Goal: Find contact information: Find contact information

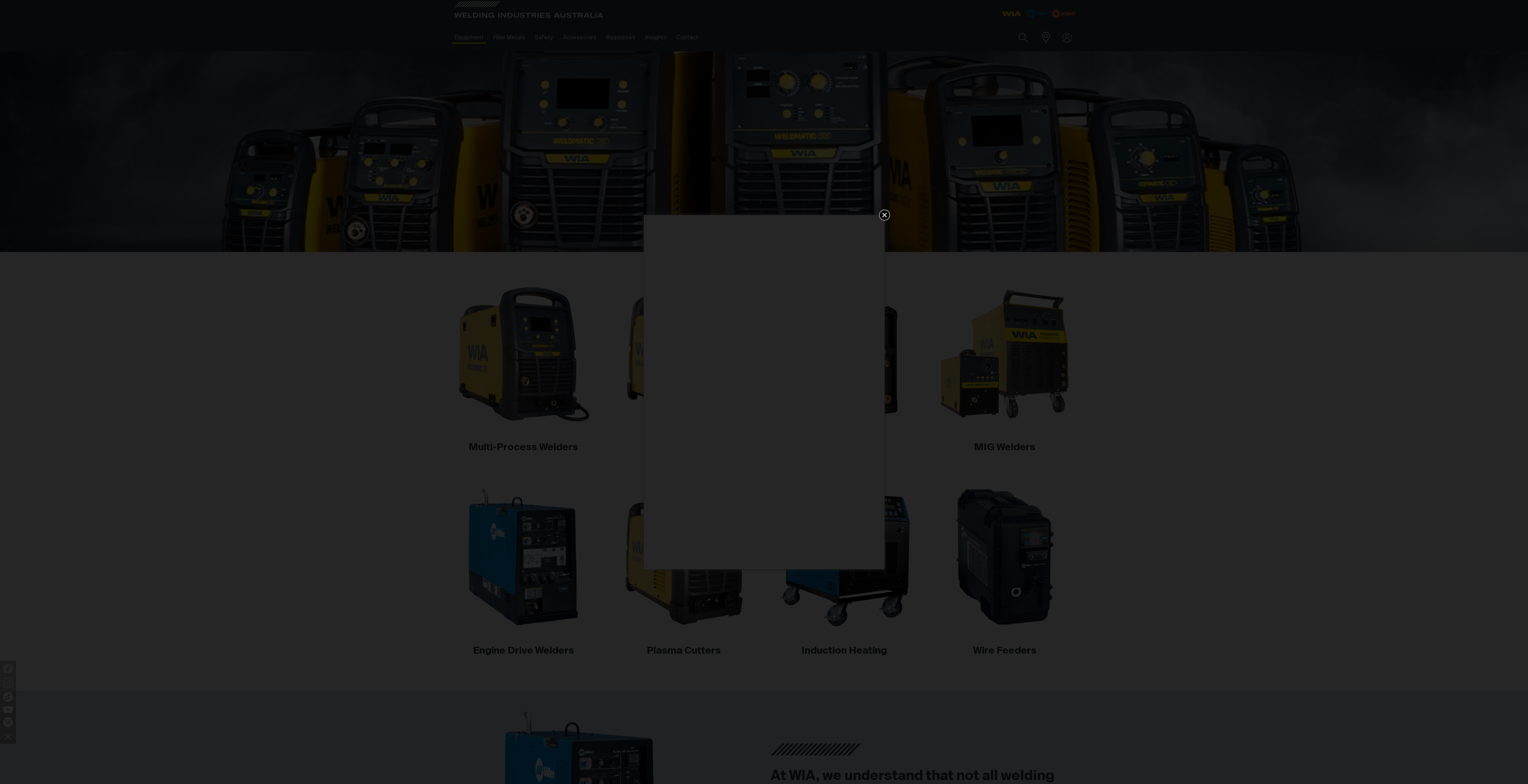
click at [886, 213] on icon "Get 5 WIA Welding Guides Free!" at bounding box center [884, 215] width 5 height 5
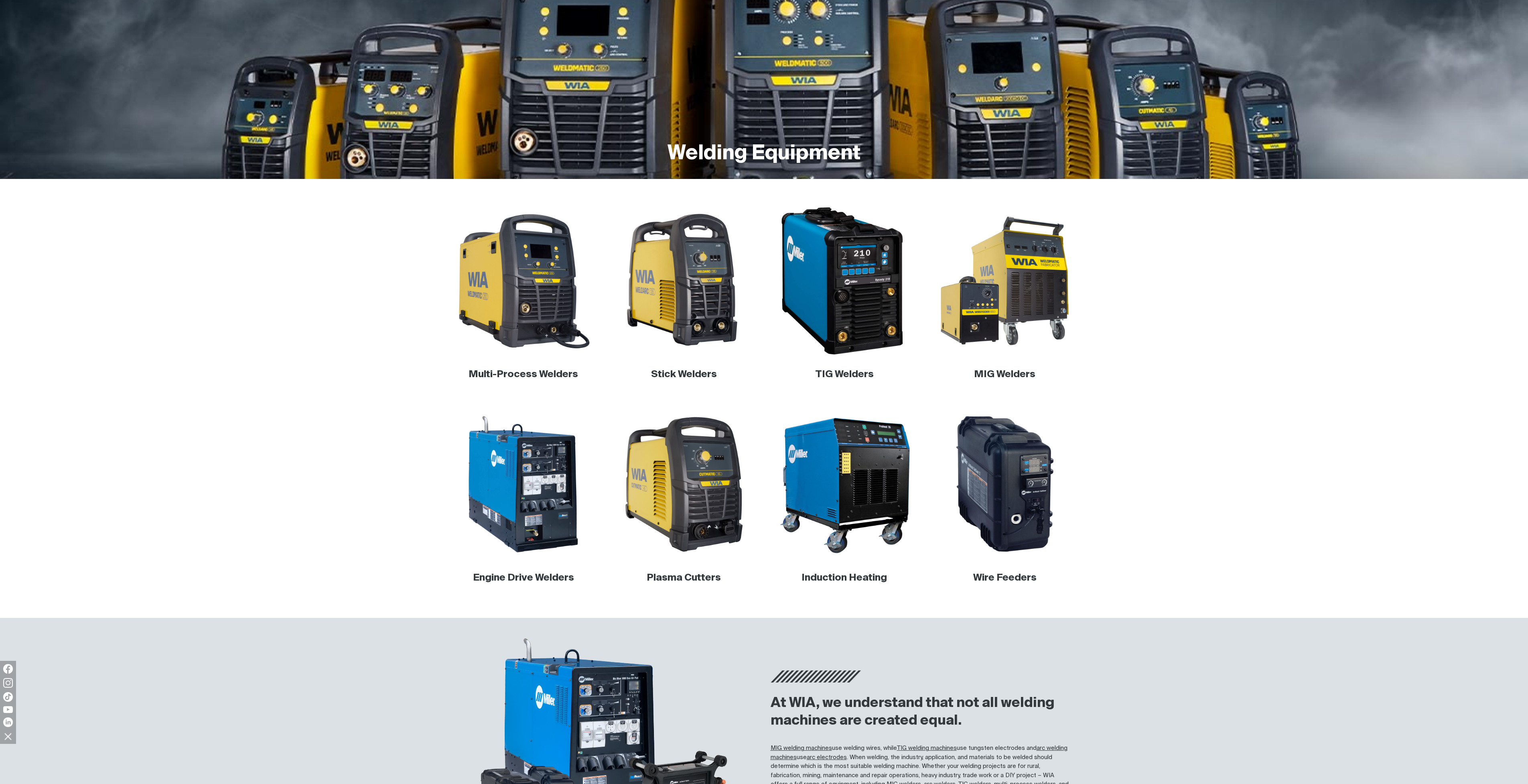
scroll to position [138, 0]
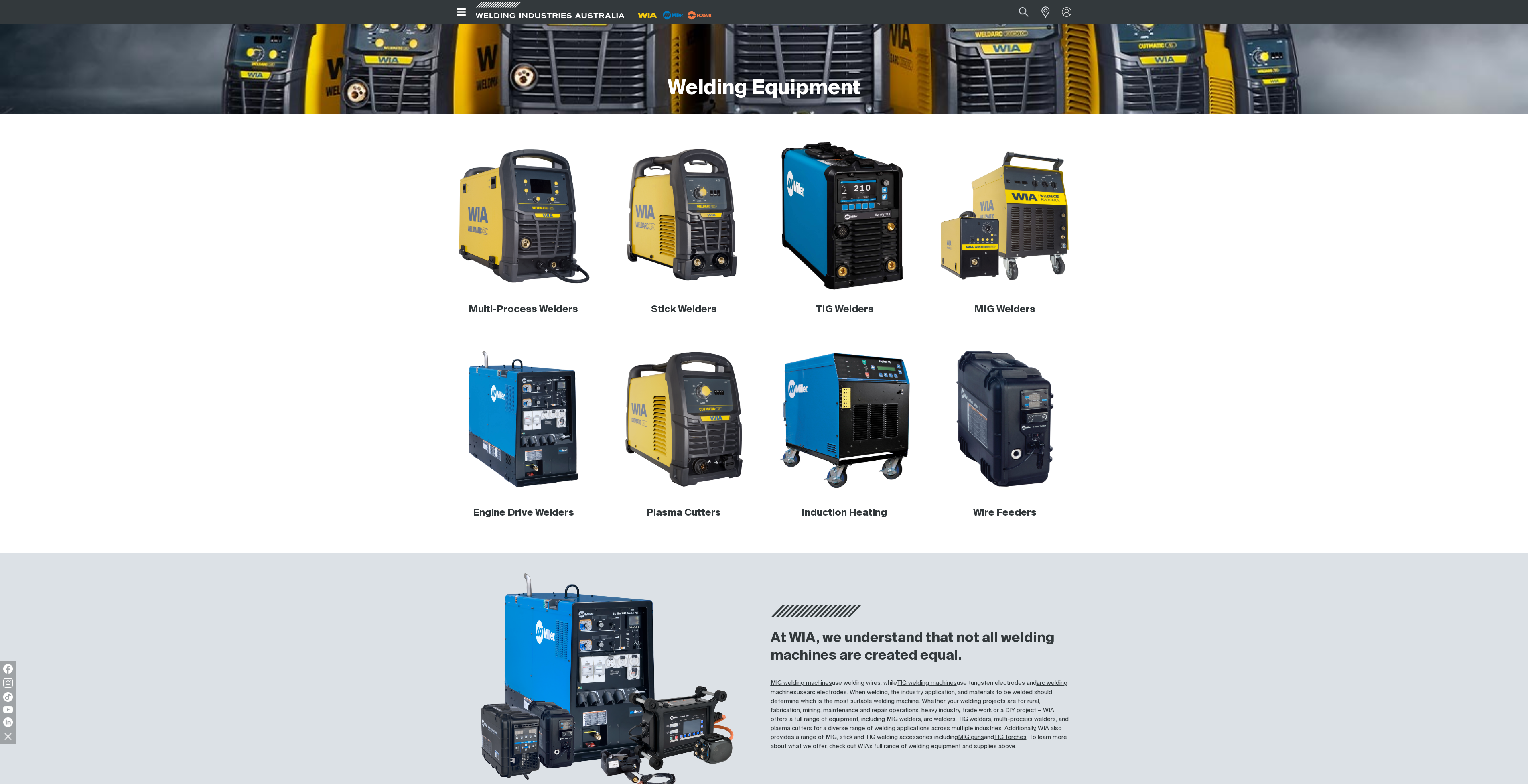
click at [864, 229] on img at bounding box center [843, 216] width 153 height 153
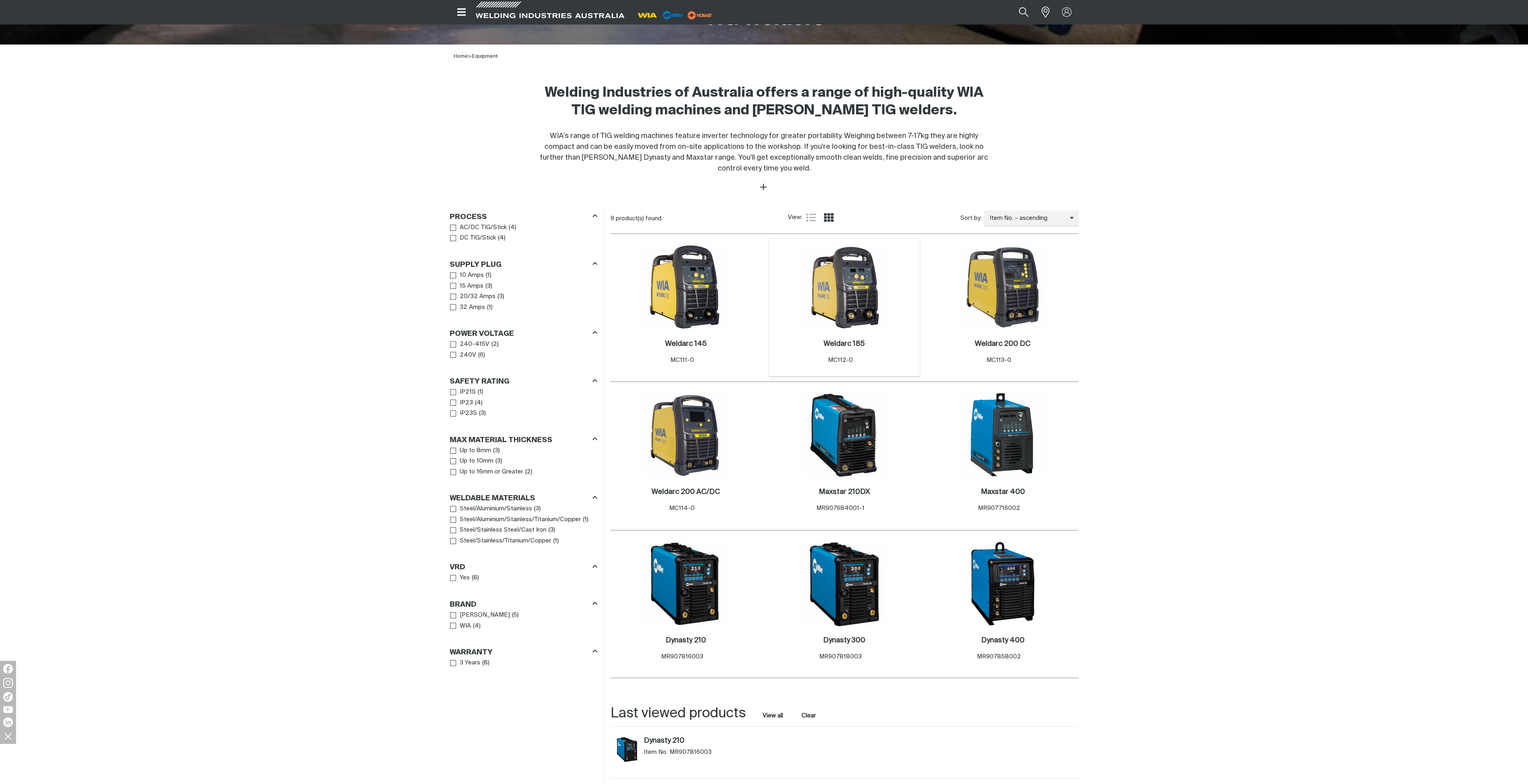
scroll to position [310, 0]
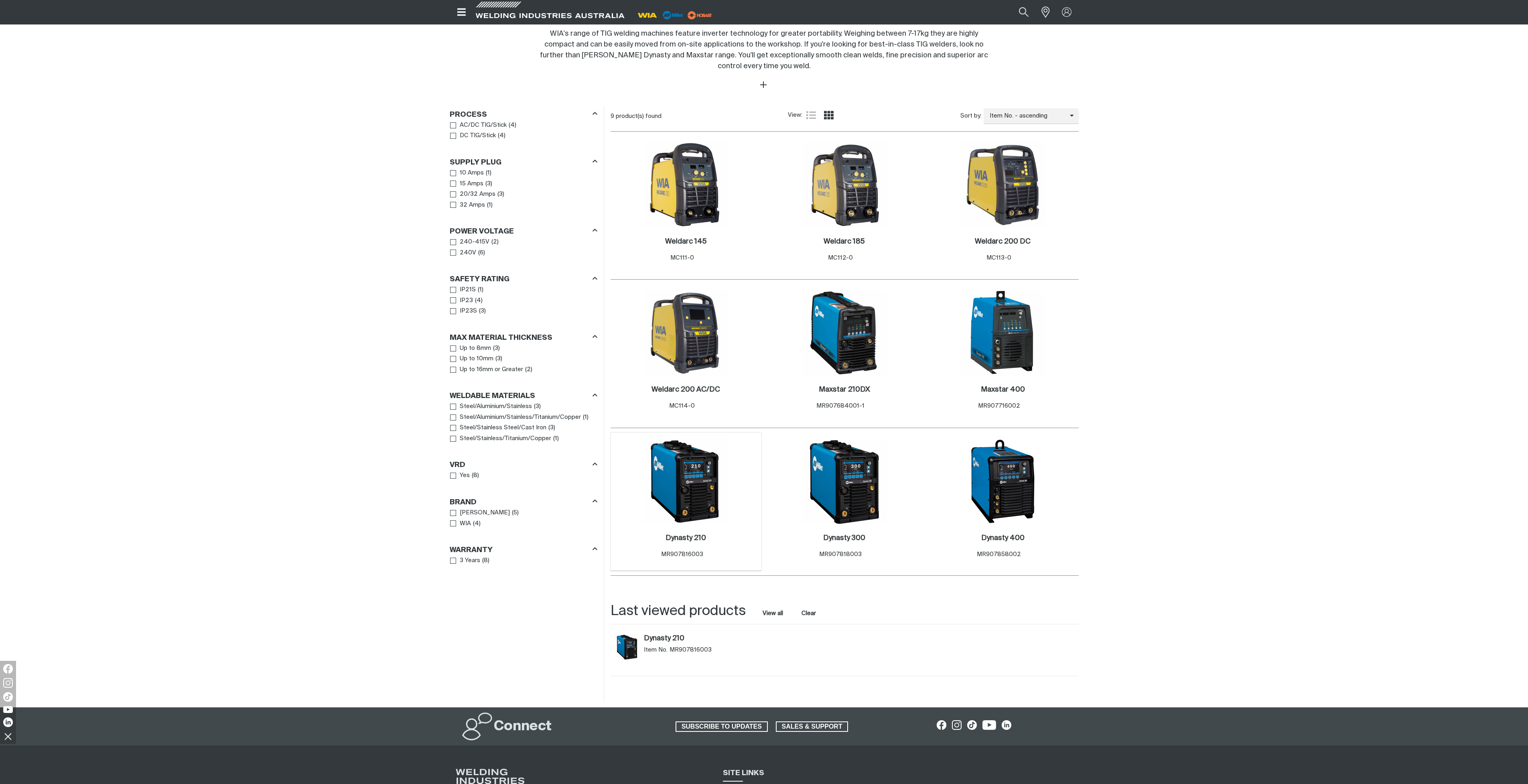
click at [686, 481] on img at bounding box center [686, 481] width 86 height 86
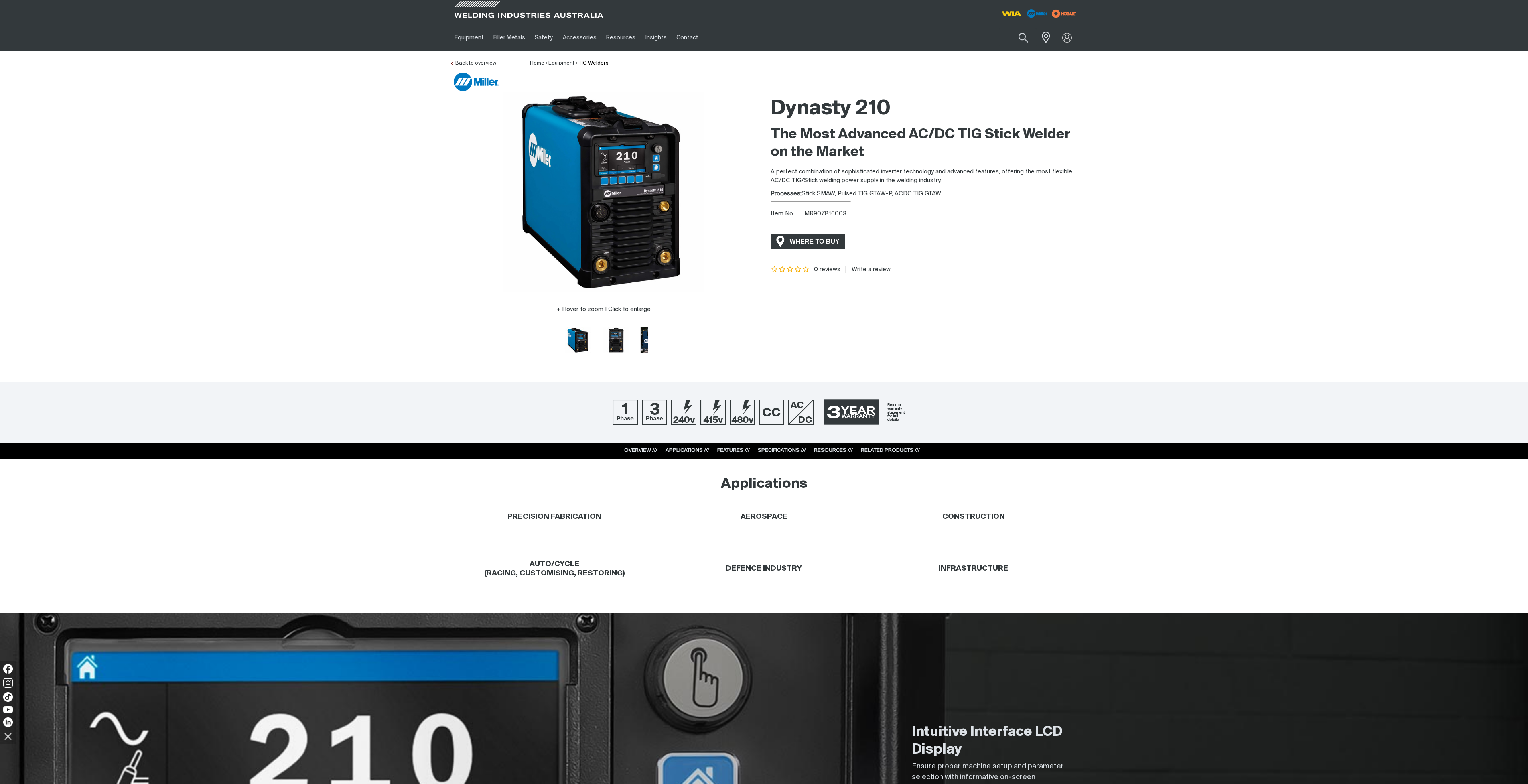
click at [816, 235] on span "WHERE TO BUY" at bounding box center [815, 241] width 60 height 13
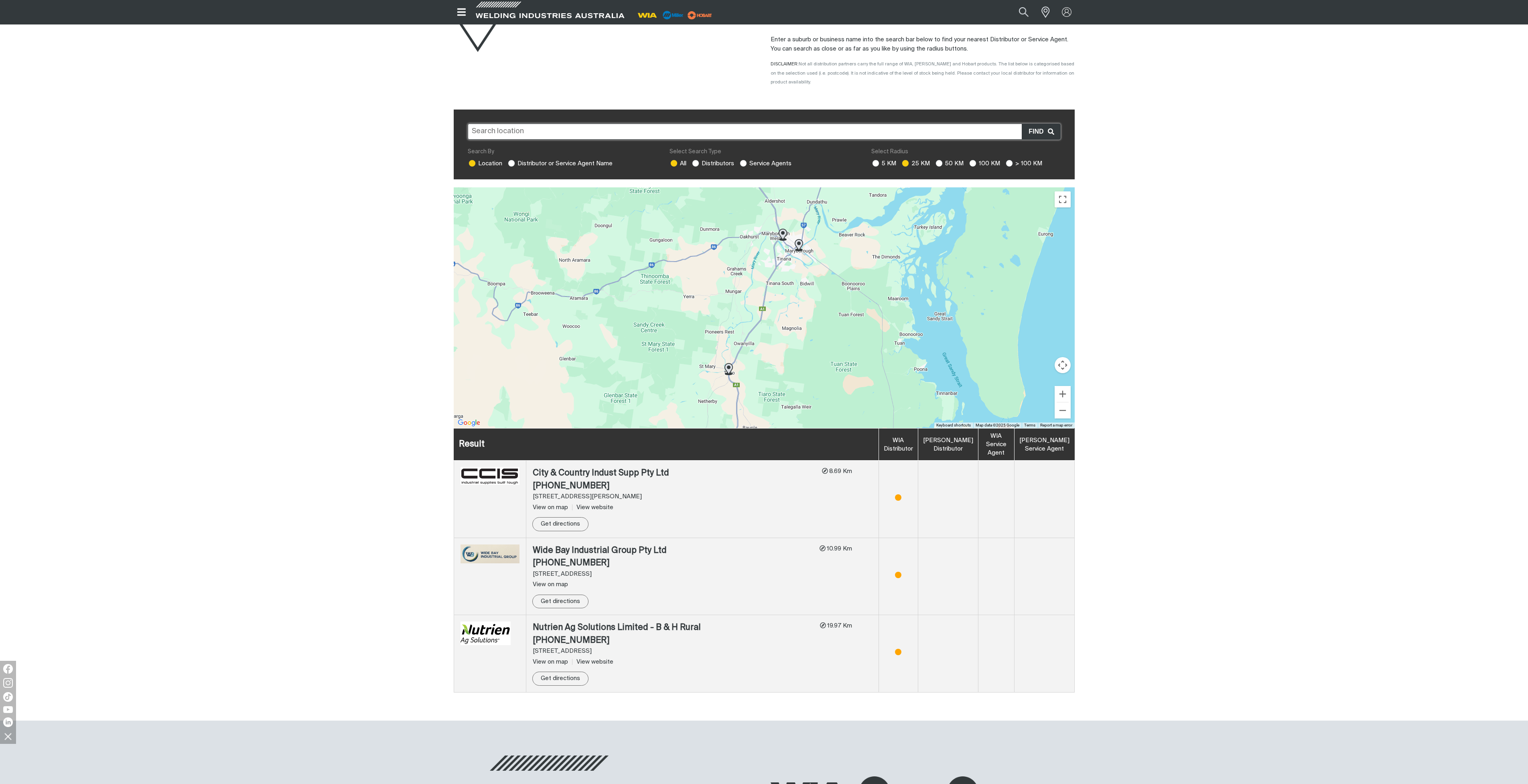
scroll to position [22, 0]
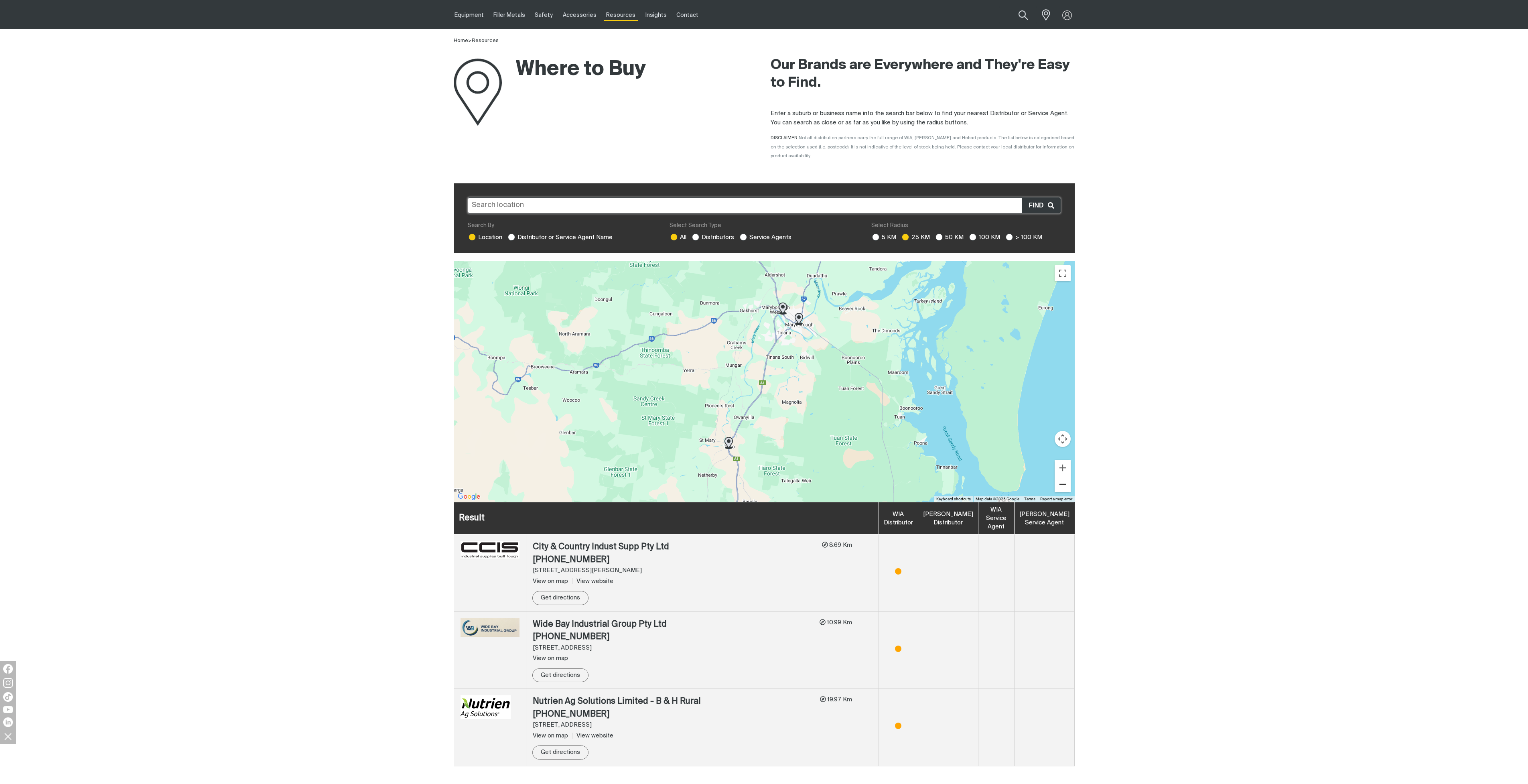
click at [1065, 488] on button "Zoom out" at bounding box center [1062, 484] width 16 height 16
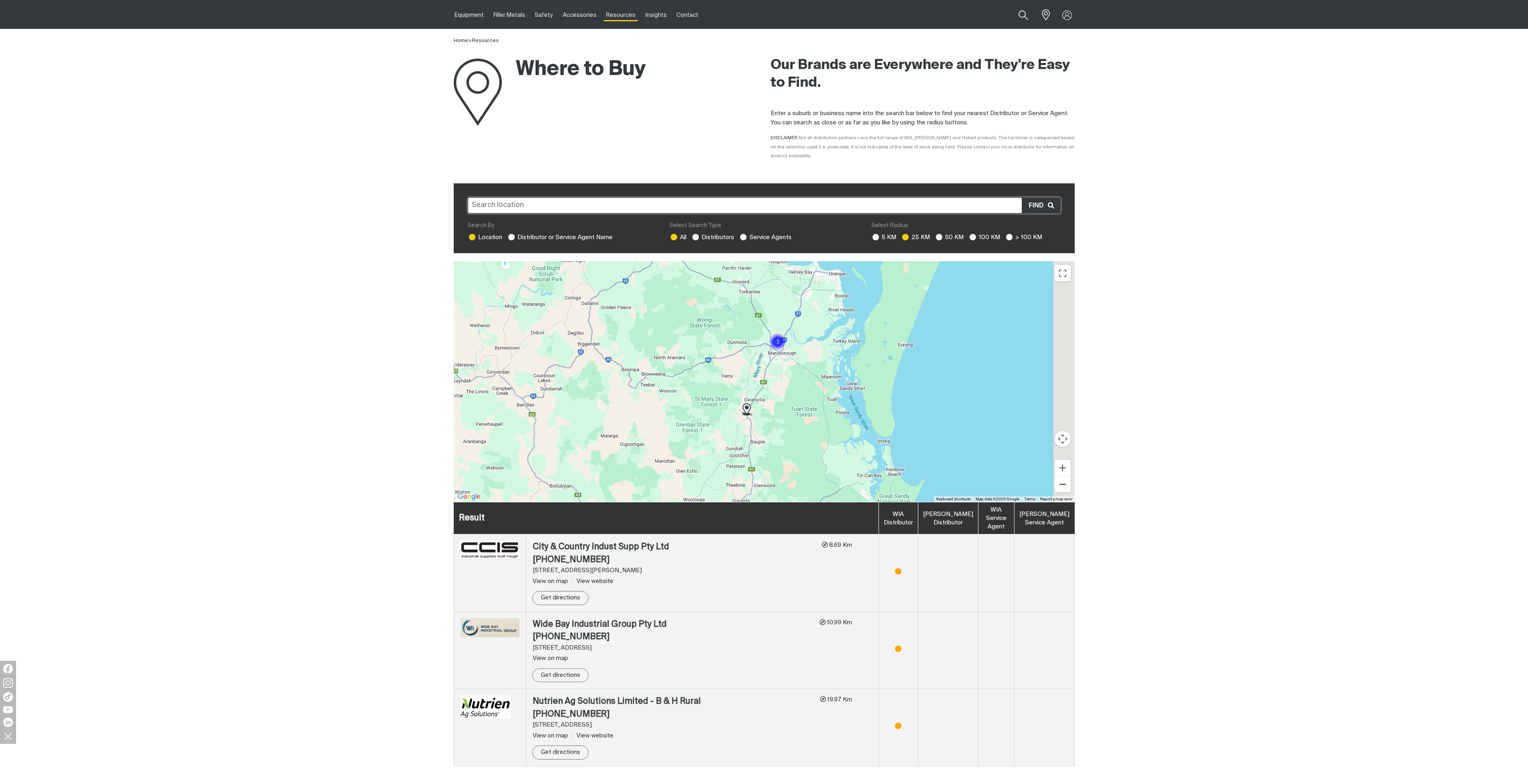
click at [1064, 487] on button "Zoom out" at bounding box center [1062, 484] width 16 height 16
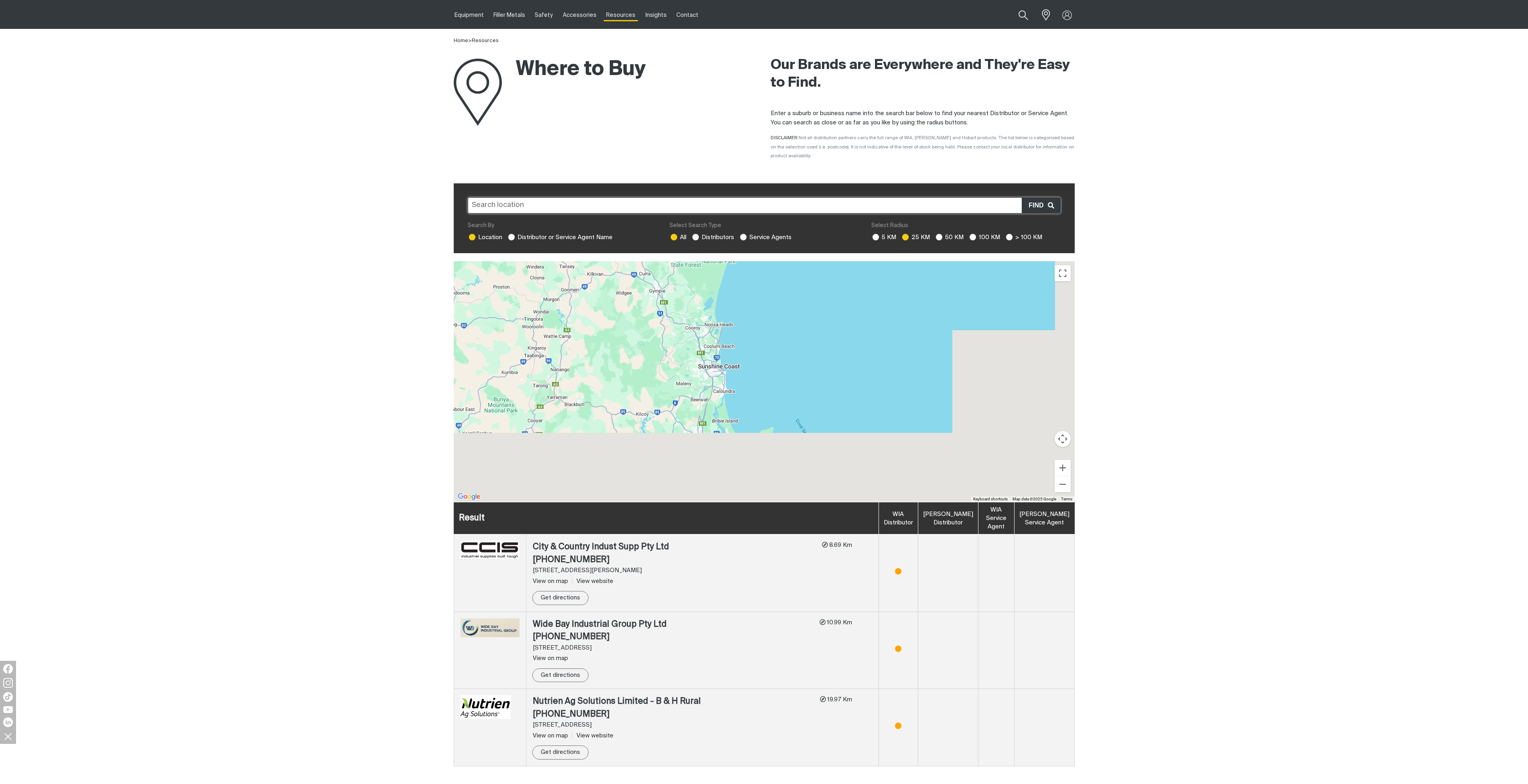
drag, startPoint x: 863, startPoint y: 427, endPoint x: 757, endPoint y: 251, distance: 205.5
click at [757, 252] on div "Store locator Search By Location Distributor or Service Agent Name Select Searc…" at bounding box center [764, 474] width 621 height 583
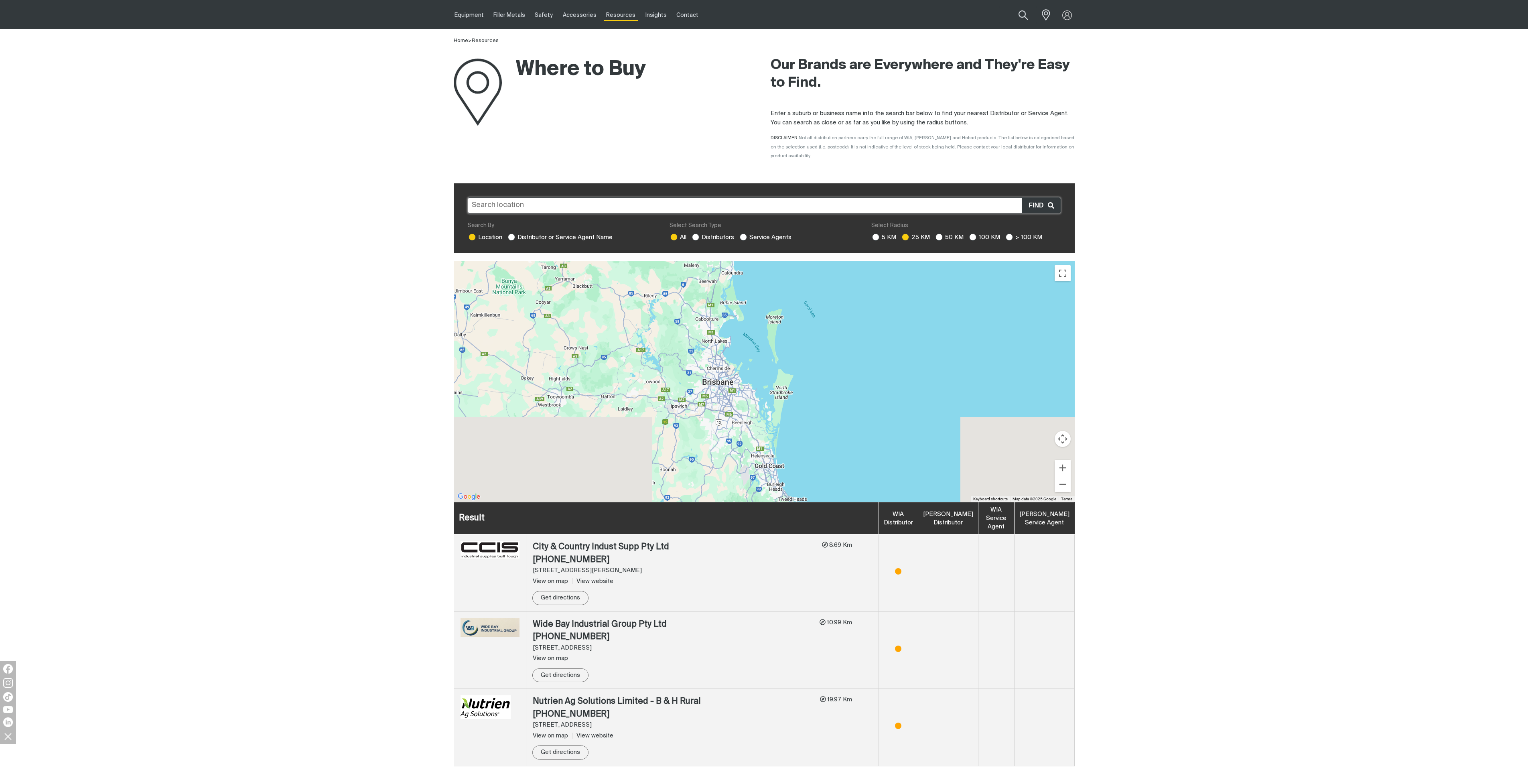
drag, startPoint x: 782, startPoint y: 395, endPoint x: 792, endPoint y: 302, distance: 93.5
click at [792, 302] on div "To navigate, press the arrow keys." at bounding box center [764, 381] width 621 height 241
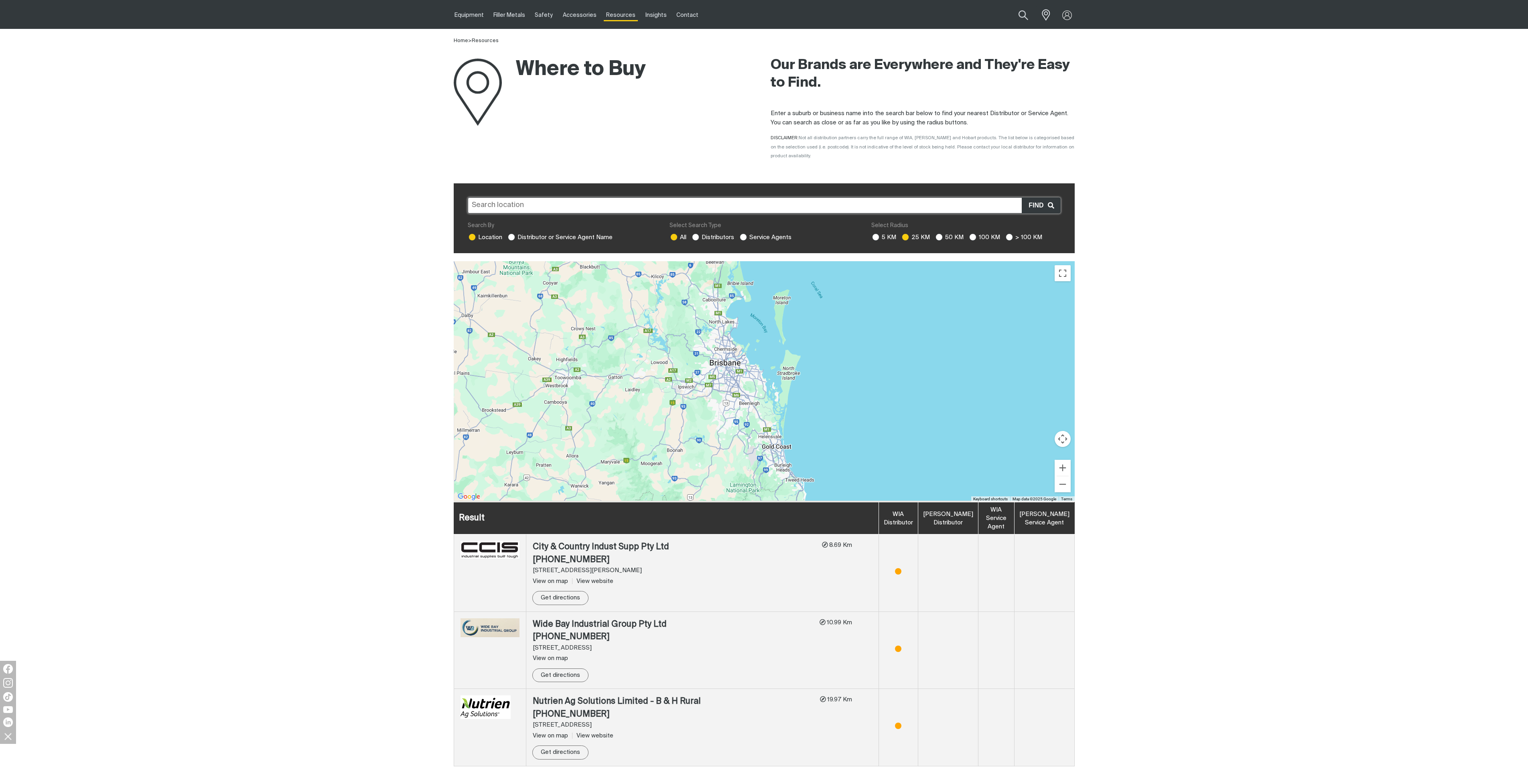
drag, startPoint x: 777, startPoint y: 395, endPoint x: 785, endPoint y: 375, distance: 21.5
click at [785, 375] on div "To navigate, press the arrow keys." at bounding box center [764, 381] width 621 height 241
click at [1064, 466] on button "Zoom in" at bounding box center [1062, 467] width 16 height 16
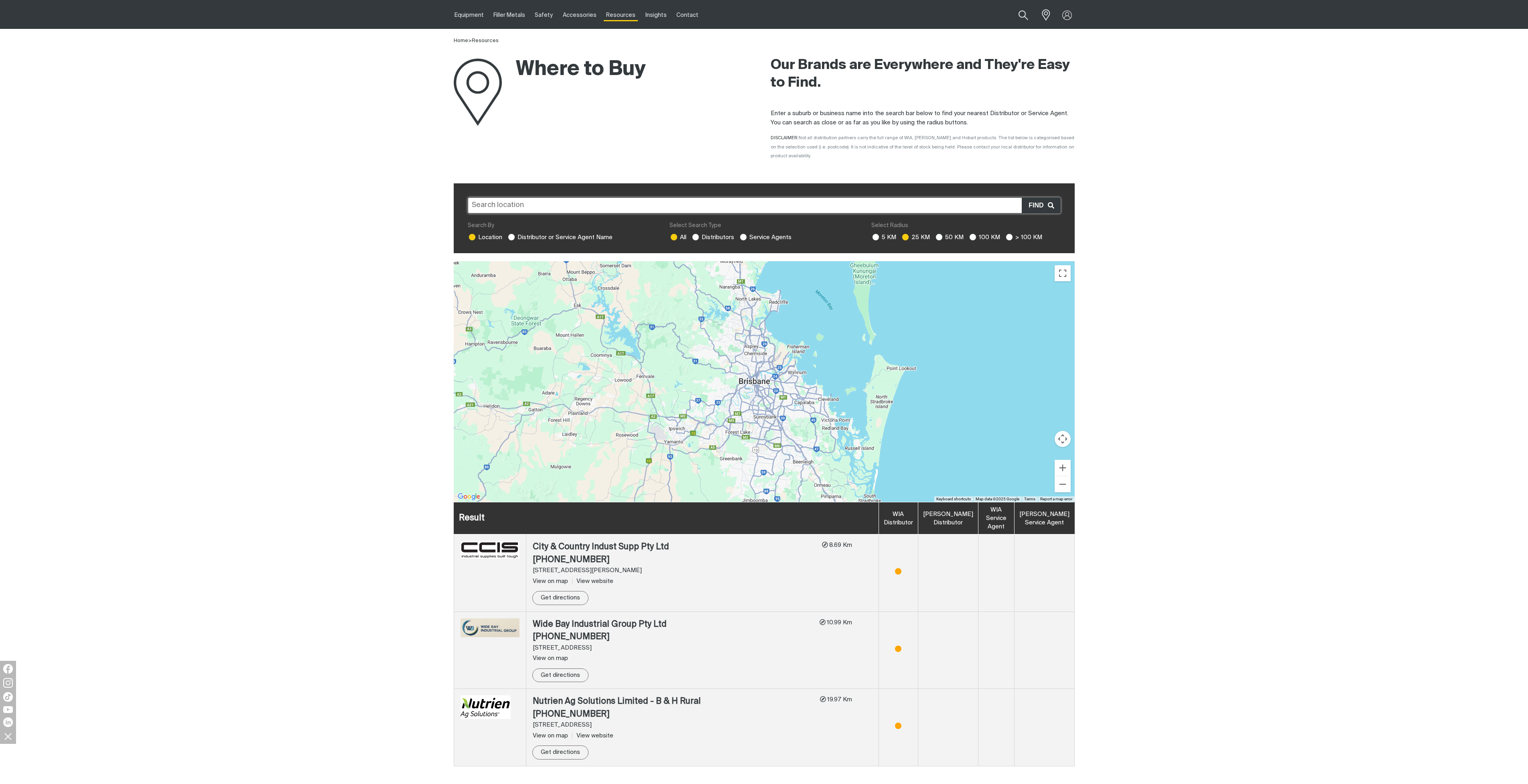
drag, startPoint x: 865, startPoint y: 377, endPoint x: 934, endPoint y: 417, distance: 79.8
click at [934, 417] on div "To navigate, press the arrow keys." at bounding box center [764, 381] width 621 height 241
click at [812, 206] on input "text" at bounding box center [764, 205] width 593 height 16
click at [891, 201] on input "[GEOGRAPHIC_DATA]" at bounding box center [764, 205] width 593 height 16
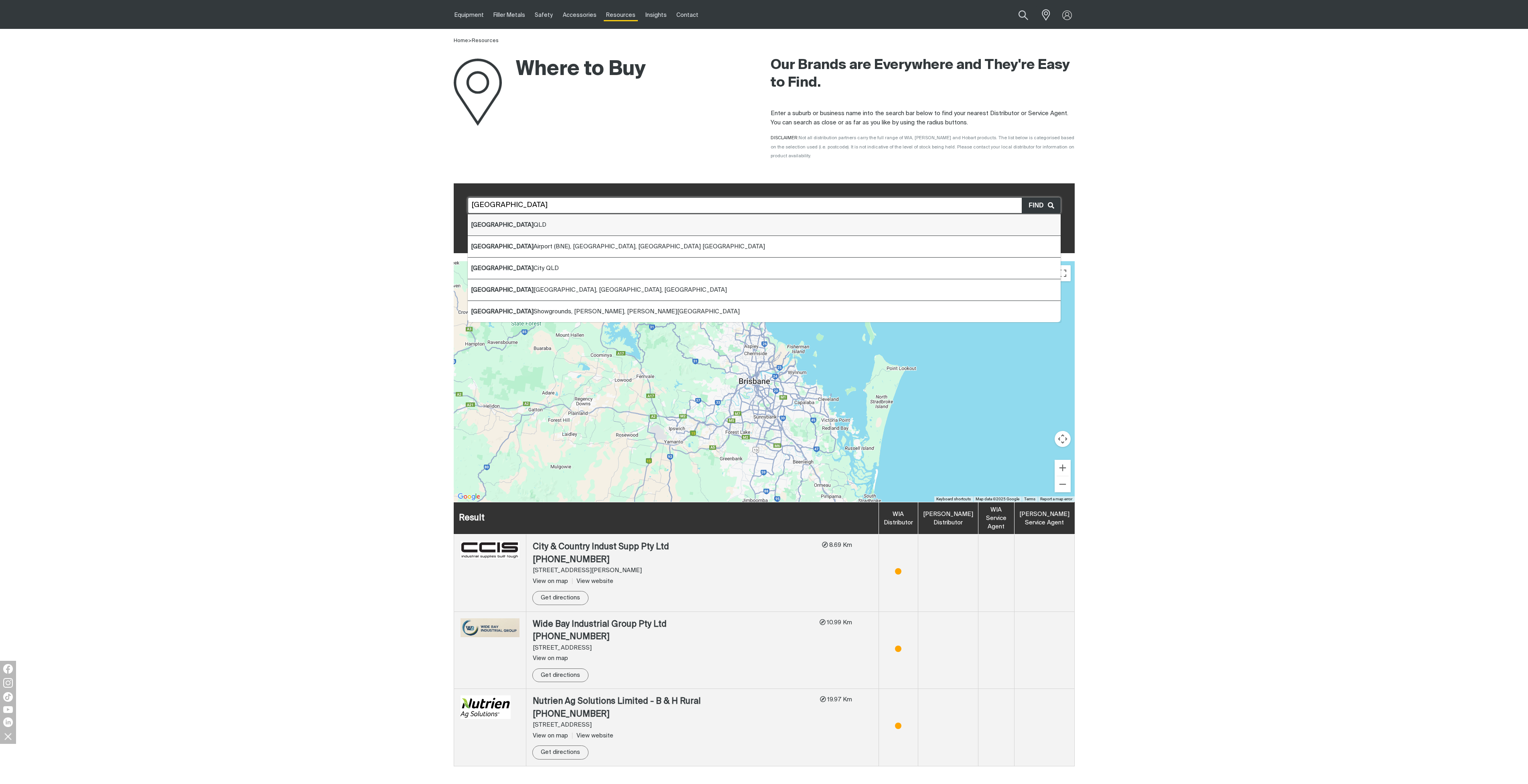
click at [510, 223] on span "Brisbane QLD" at bounding box center [508, 224] width 75 height 6
type input "Brisbane QLD"
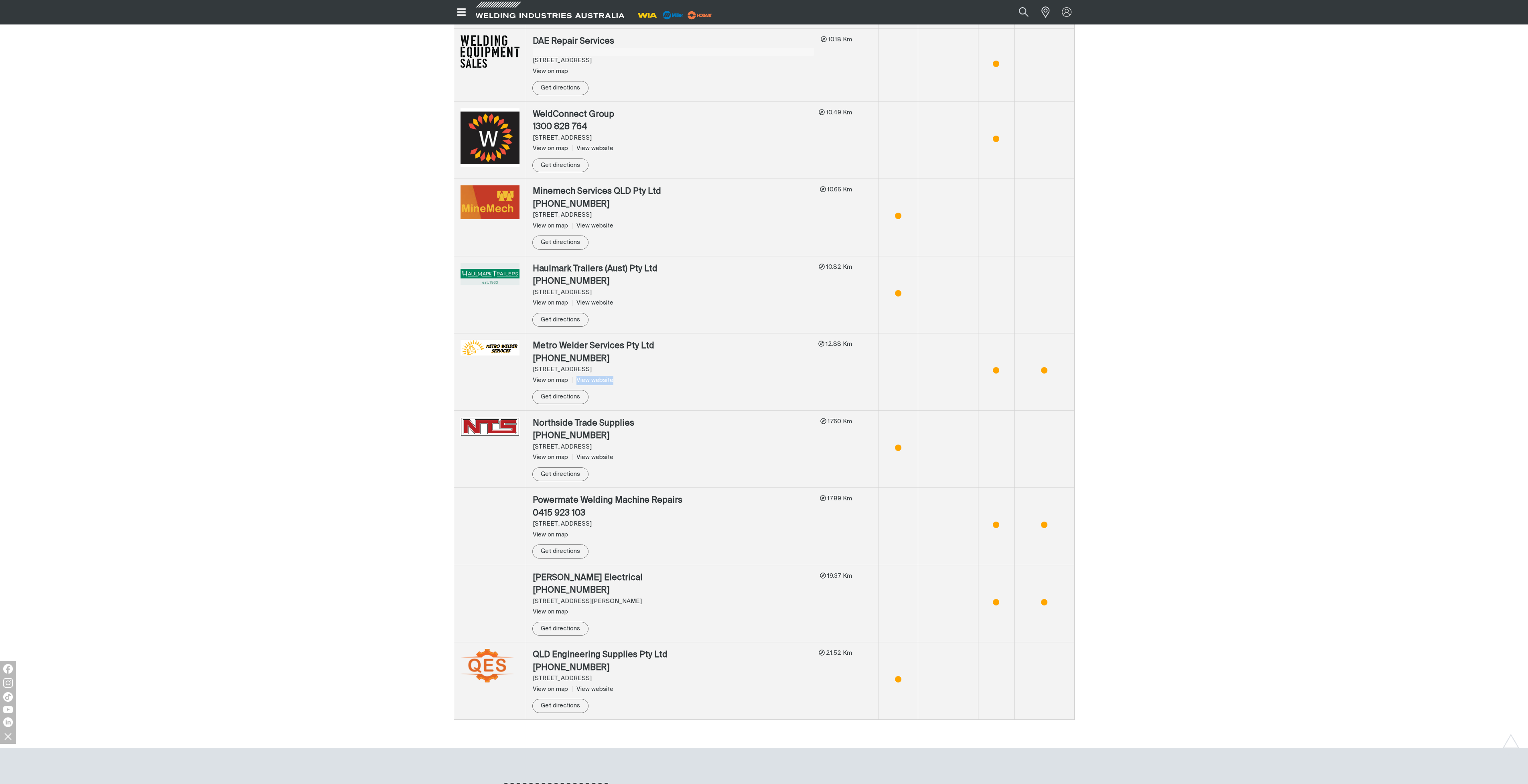
scroll to position [1942, 0]
